Goal: Find specific page/section: Find specific page/section

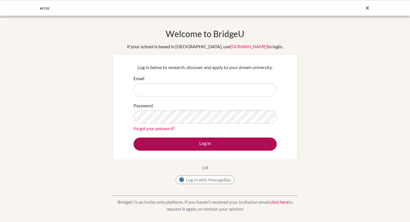
type input "[PERSON_NAME][EMAIL_ADDRESS][PERSON_NAME][DOMAIN_NAME]"
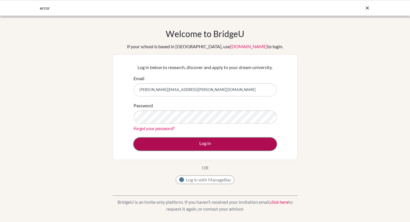
click at [206, 146] on button "Log in" at bounding box center [205, 143] width 143 height 13
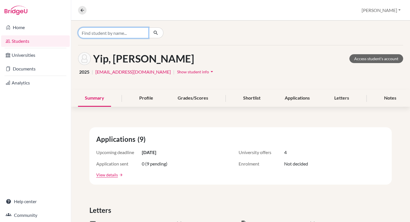
click at [94, 31] on input "Find student by name..." at bounding box center [113, 32] width 71 height 11
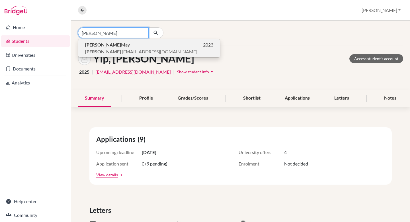
type input "Calvin"
click at [104, 49] on span "calvin .may@student.hkacademy.edu.hk" at bounding box center [141, 51] width 112 height 7
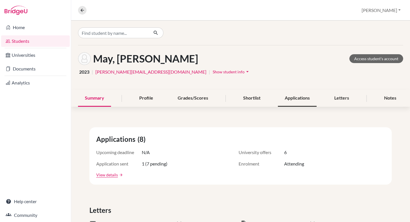
click at [301, 98] on div "Applications" at bounding box center [297, 98] width 39 height 17
